Goal: Transaction & Acquisition: Purchase product/service

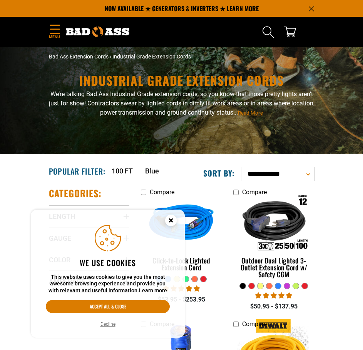
click at [168, 218] on circle "Cookie Consent" at bounding box center [171, 221] width 12 height 12
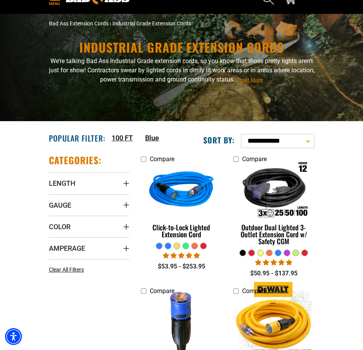
scroll to position [77, 0]
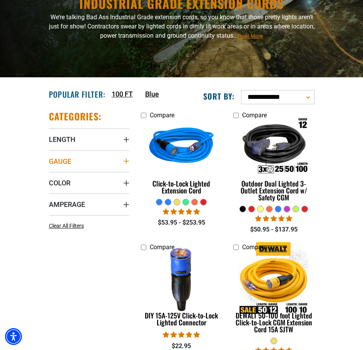
click at [128, 160] on icon "Gauge" at bounding box center [126, 161] width 6 height 6
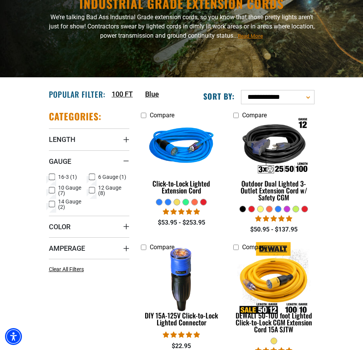
click at [93, 177] on icon at bounding box center [92, 177] width 6 height 10
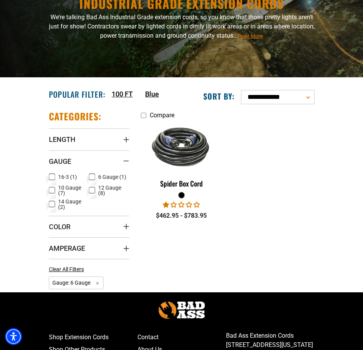
click at [52, 187] on icon at bounding box center [52, 190] width 6 height 10
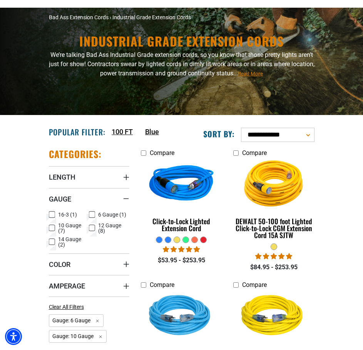
scroll to position [77, 0]
